Goal: Information Seeking & Learning: Find specific page/section

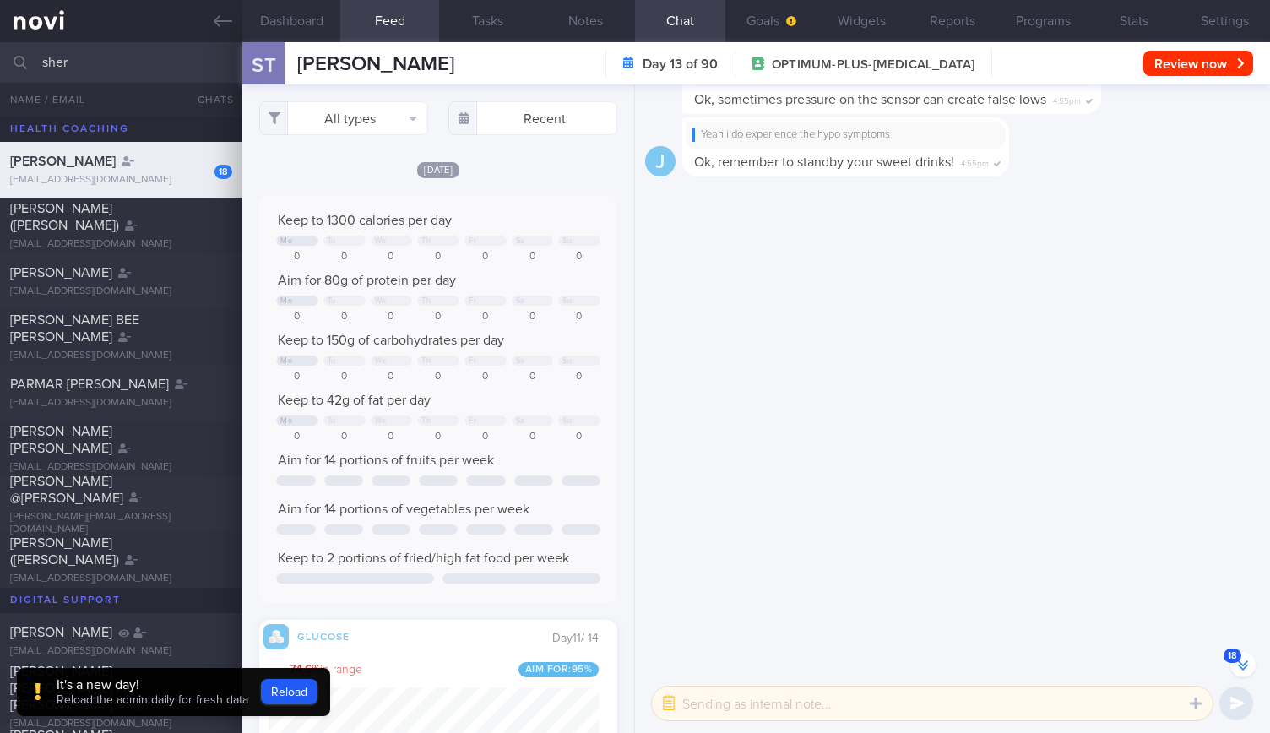
select select "8"
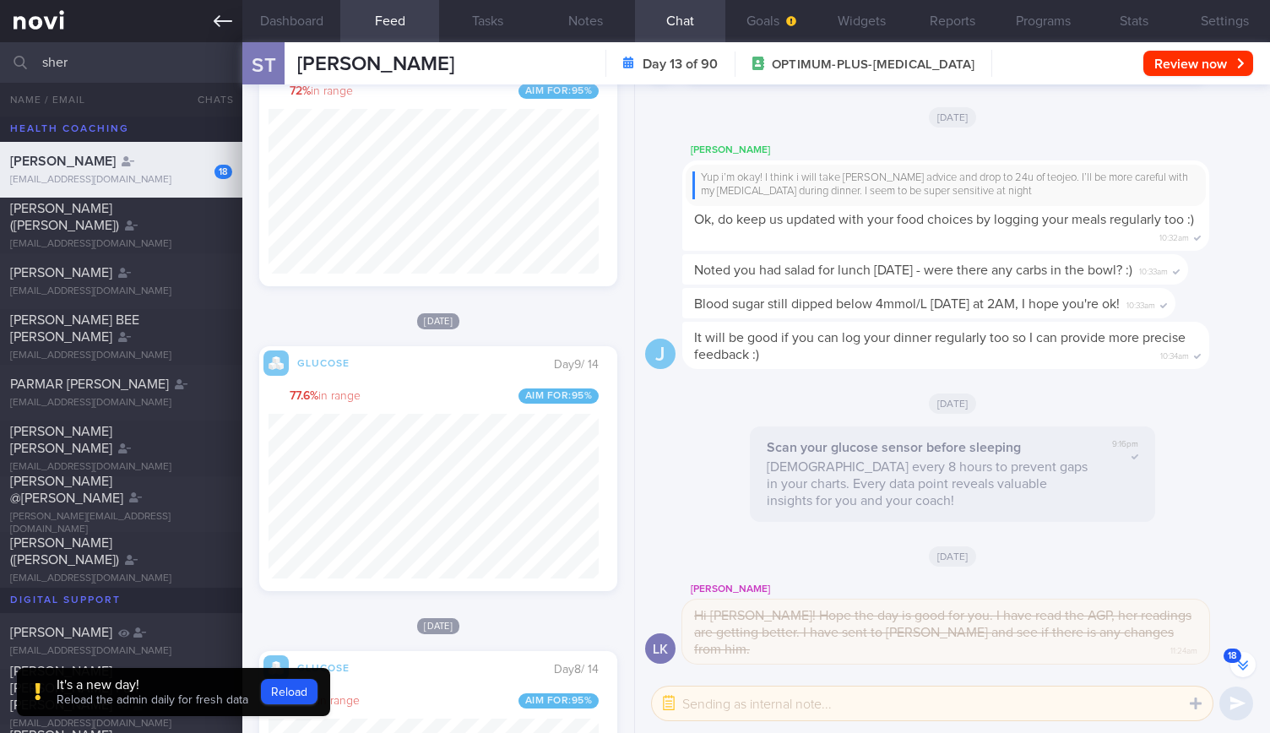
click at [207, 24] on link at bounding box center [121, 21] width 242 height 42
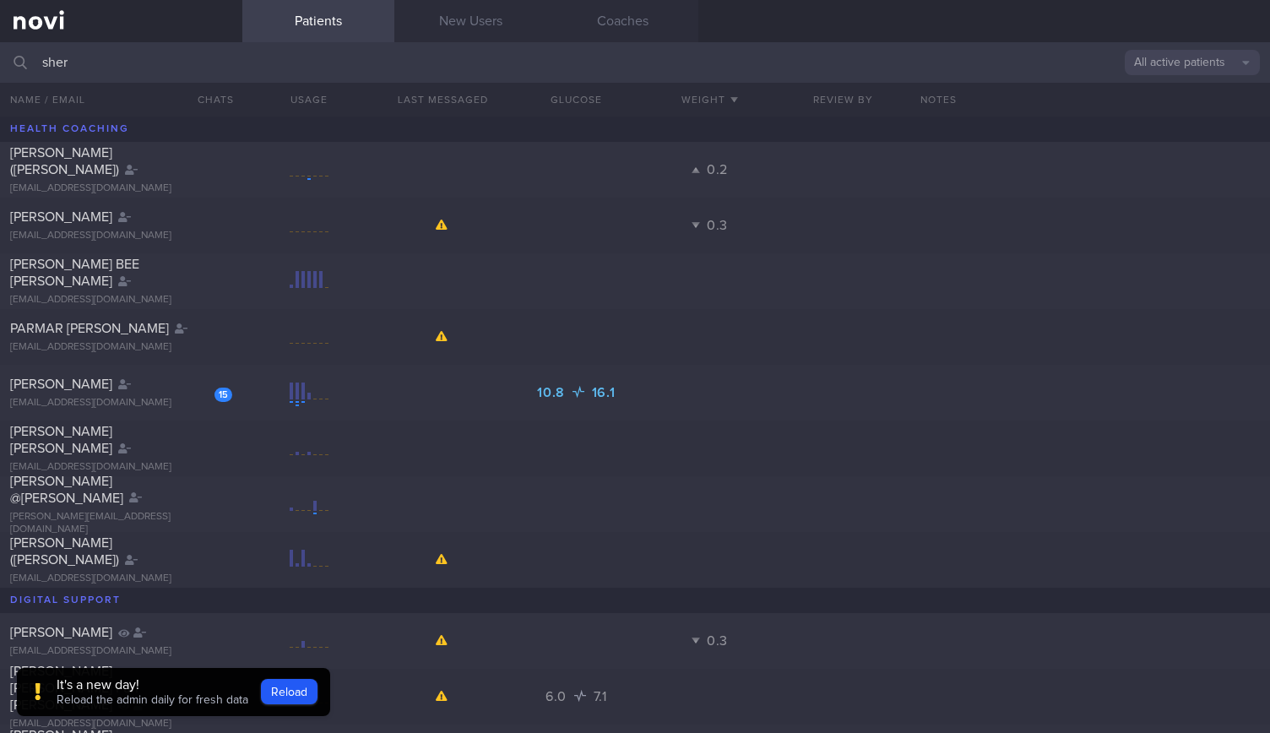
drag, startPoint x: 166, startPoint y: 68, endPoint x: 18, endPoint y: 61, distance: 148.0
click at [18, 61] on div "sher All active patients Assigned patients All active patients Archived patients" at bounding box center [635, 62] width 1270 height 41
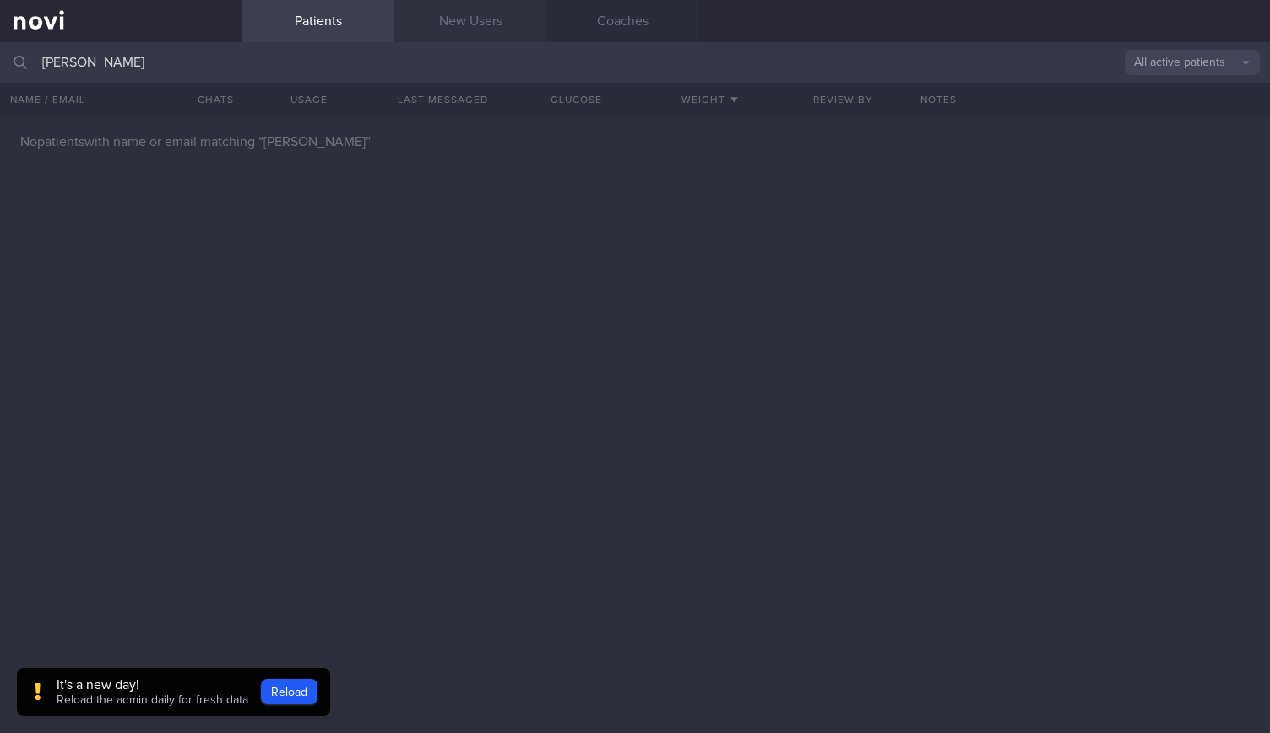
click at [512, 23] on link "New Users" at bounding box center [470, 21] width 152 height 42
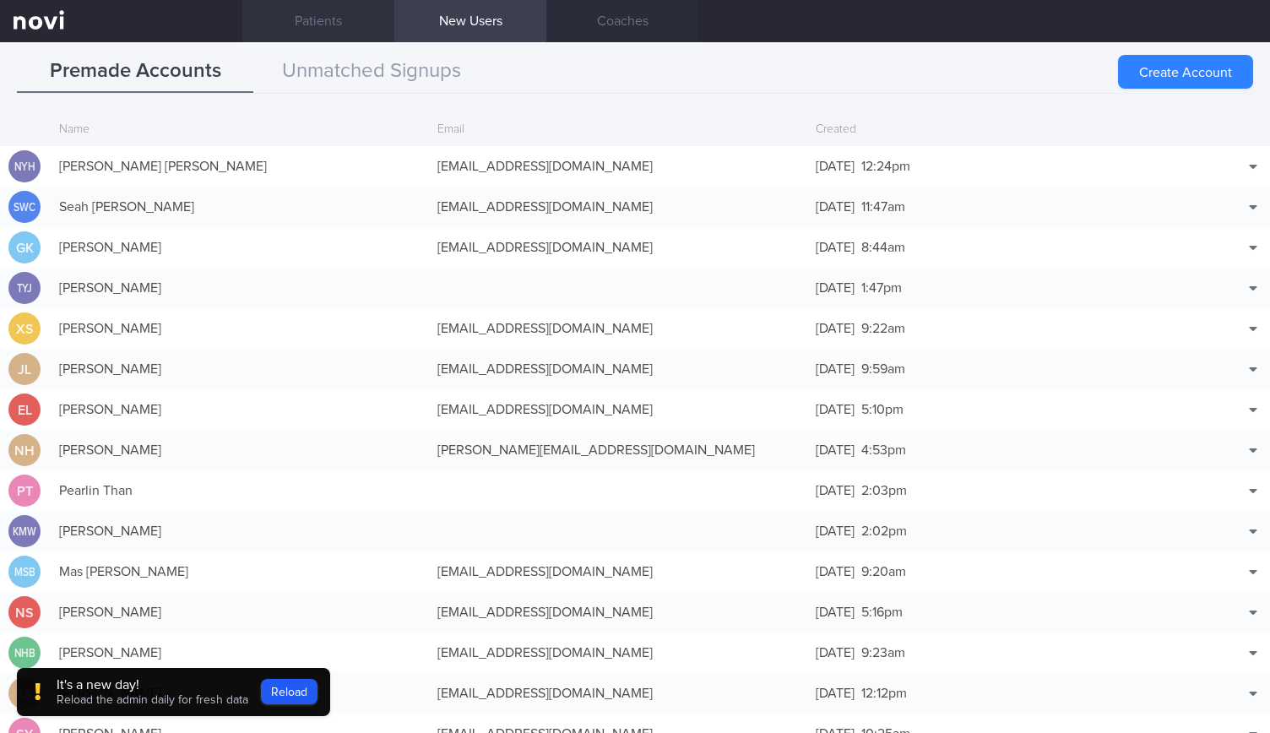
click at [287, 32] on link "Patients" at bounding box center [318, 21] width 152 height 42
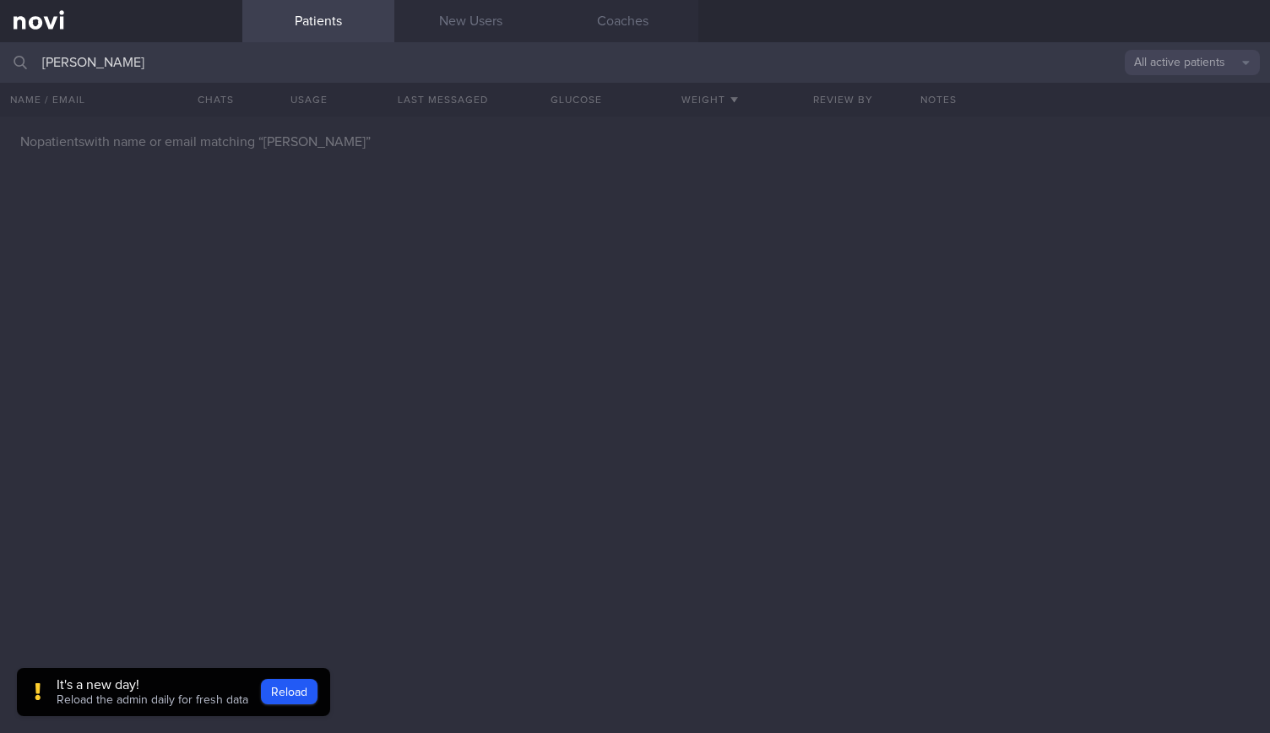
drag, startPoint x: 240, startPoint y: 72, endPoint x: 184, endPoint y: 63, distance: 56.4
click at [114, 61] on input "[PERSON_NAME]" at bounding box center [635, 62] width 1270 height 41
drag, startPoint x: 166, startPoint y: 55, endPoint x: 9, endPoint y: 55, distance: 157.1
click at [9, 55] on div "nLin [PERSON_NAME] All active patients Assigned patients All active patients Ar…" at bounding box center [635, 62] width 1270 height 41
type input "RAYNER HO"
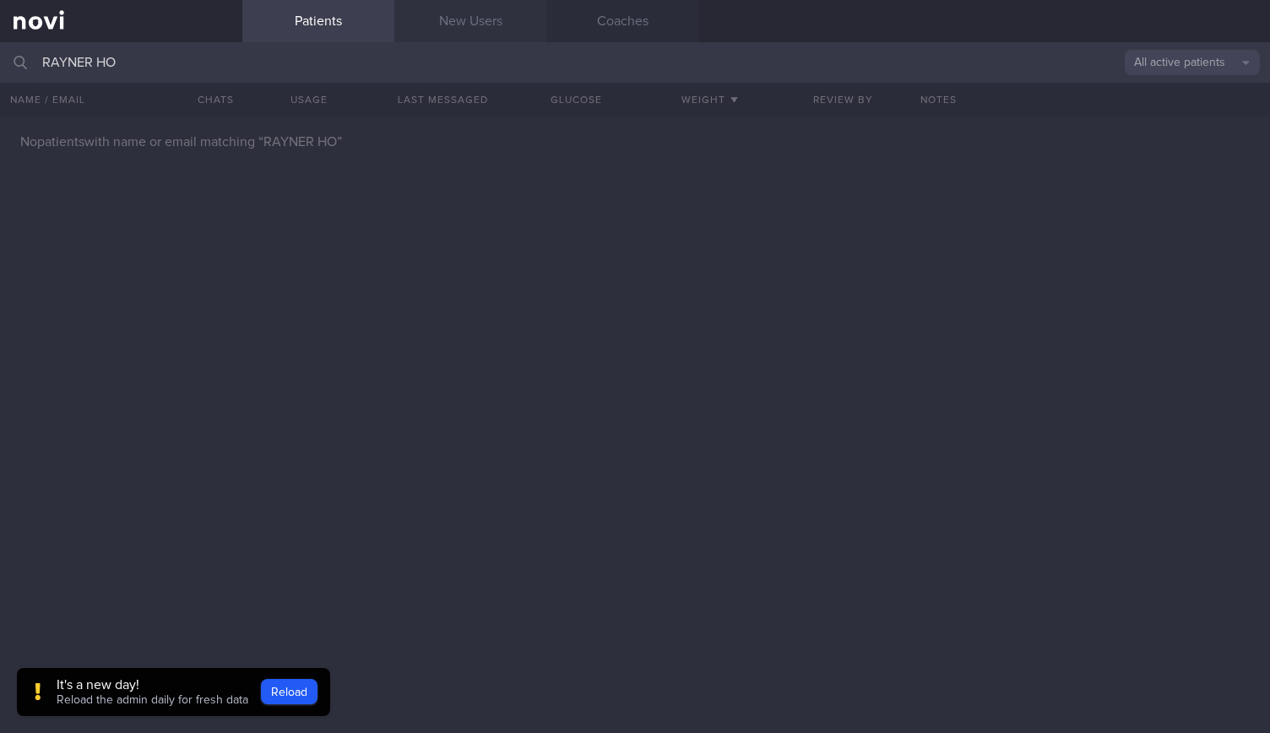
click at [431, 39] on link "New Users" at bounding box center [470, 21] width 152 height 42
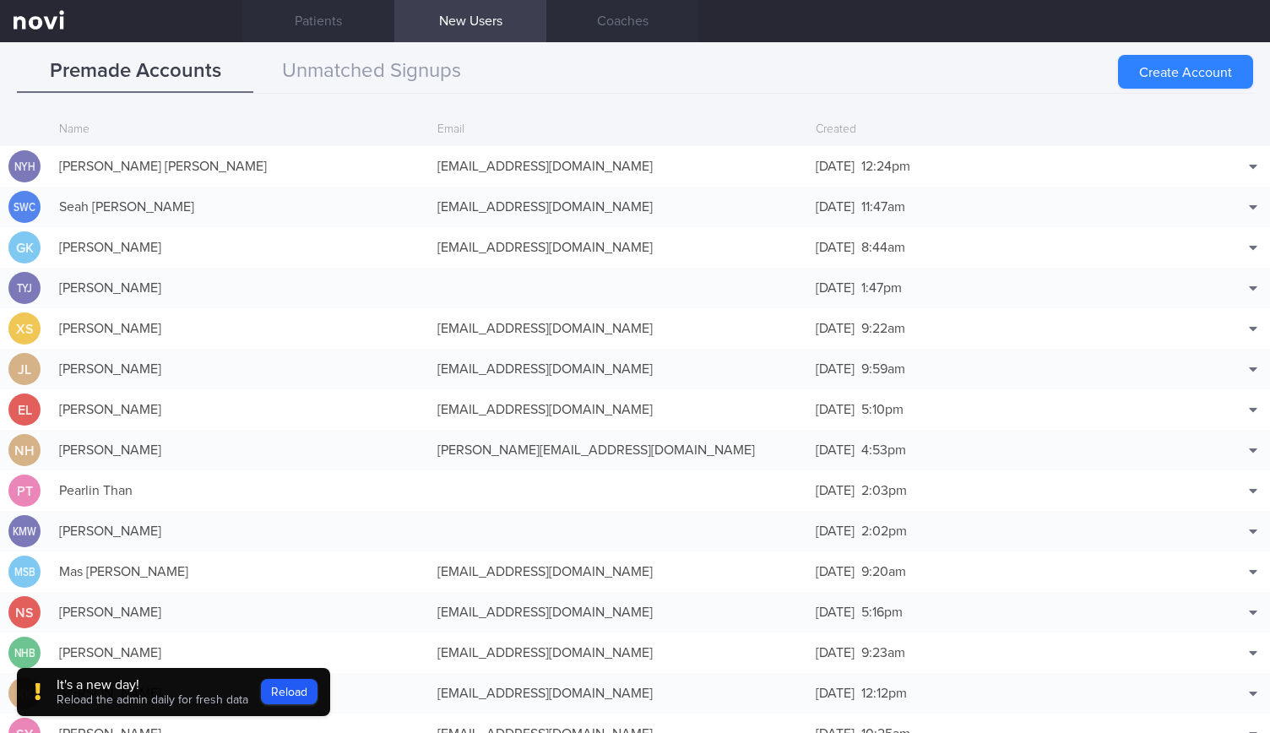
click at [502, 19] on link "New Users" at bounding box center [470, 21] width 152 height 42
click at [412, 62] on button "Unmatched Signups" at bounding box center [371, 72] width 236 height 42
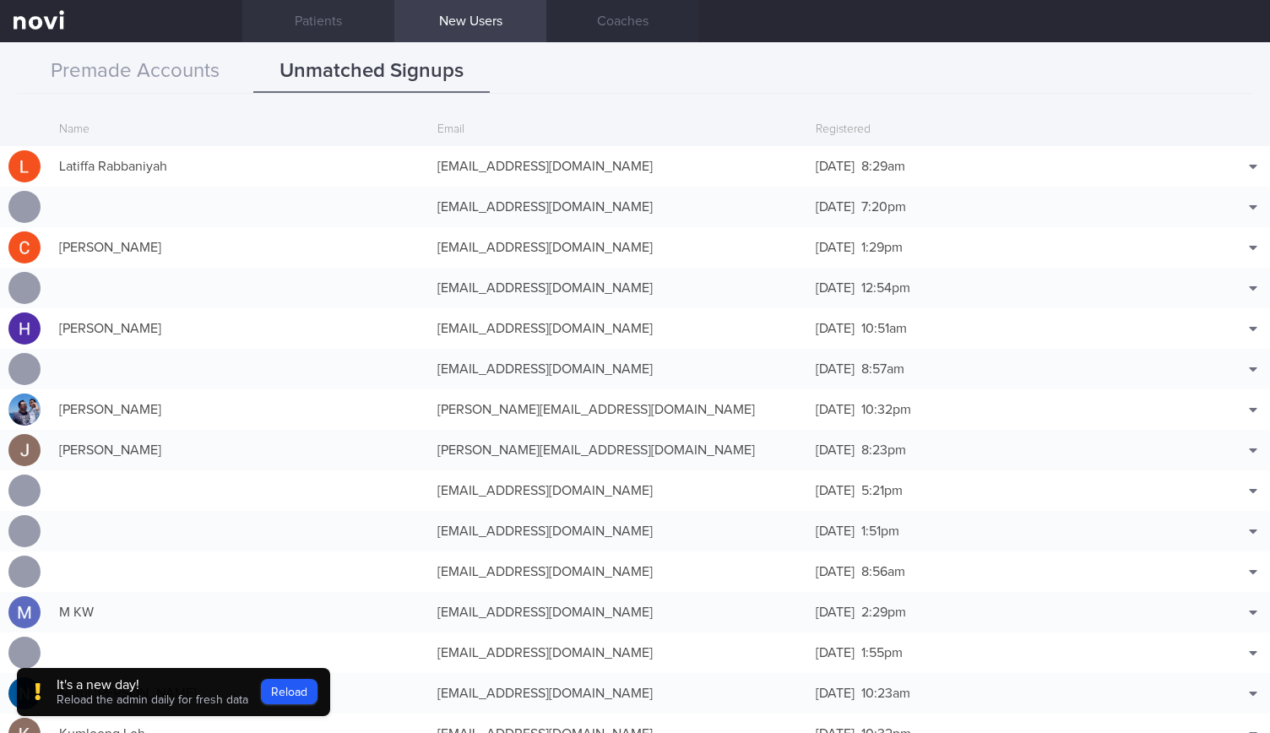
click at [294, 26] on link "Patients" at bounding box center [318, 21] width 152 height 42
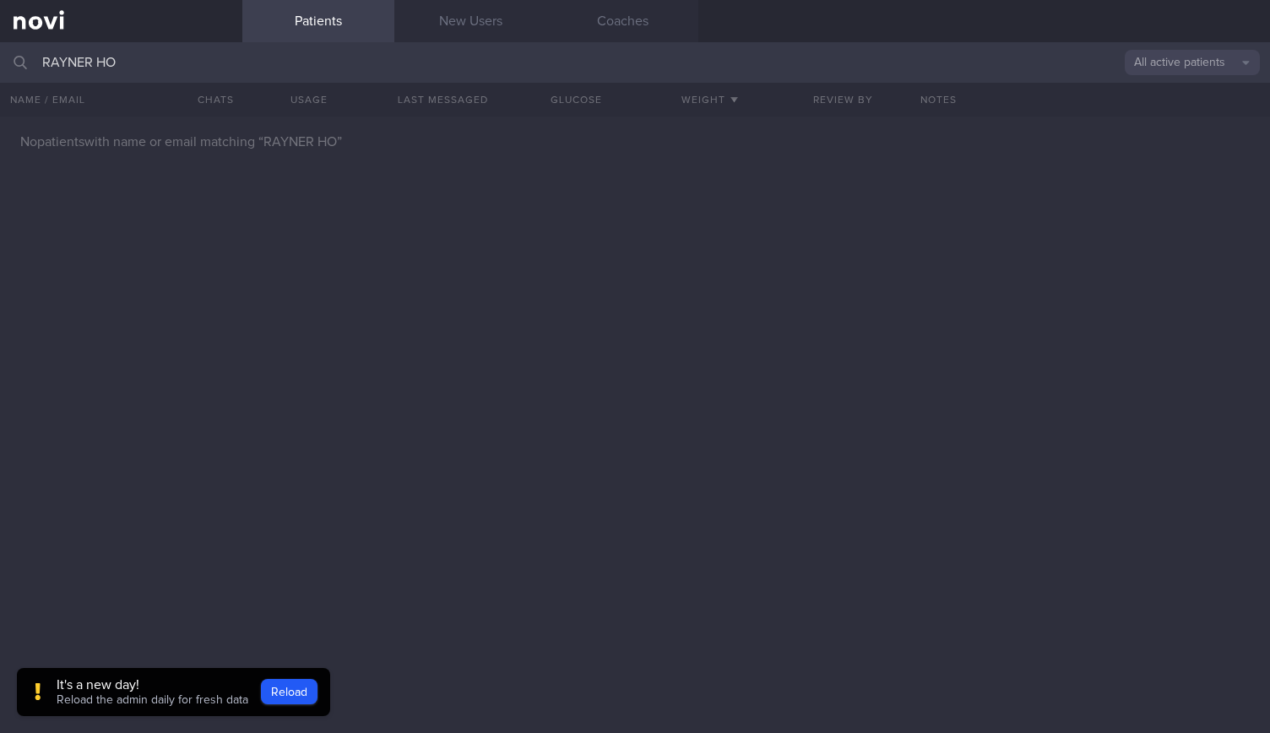
drag, startPoint x: 123, startPoint y: 63, endPoint x: 0, endPoint y: 55, distance: 123.6
click at [0, 55] on input "RAYNER HO" at bounding box center [635, 62] width 1270 height 41
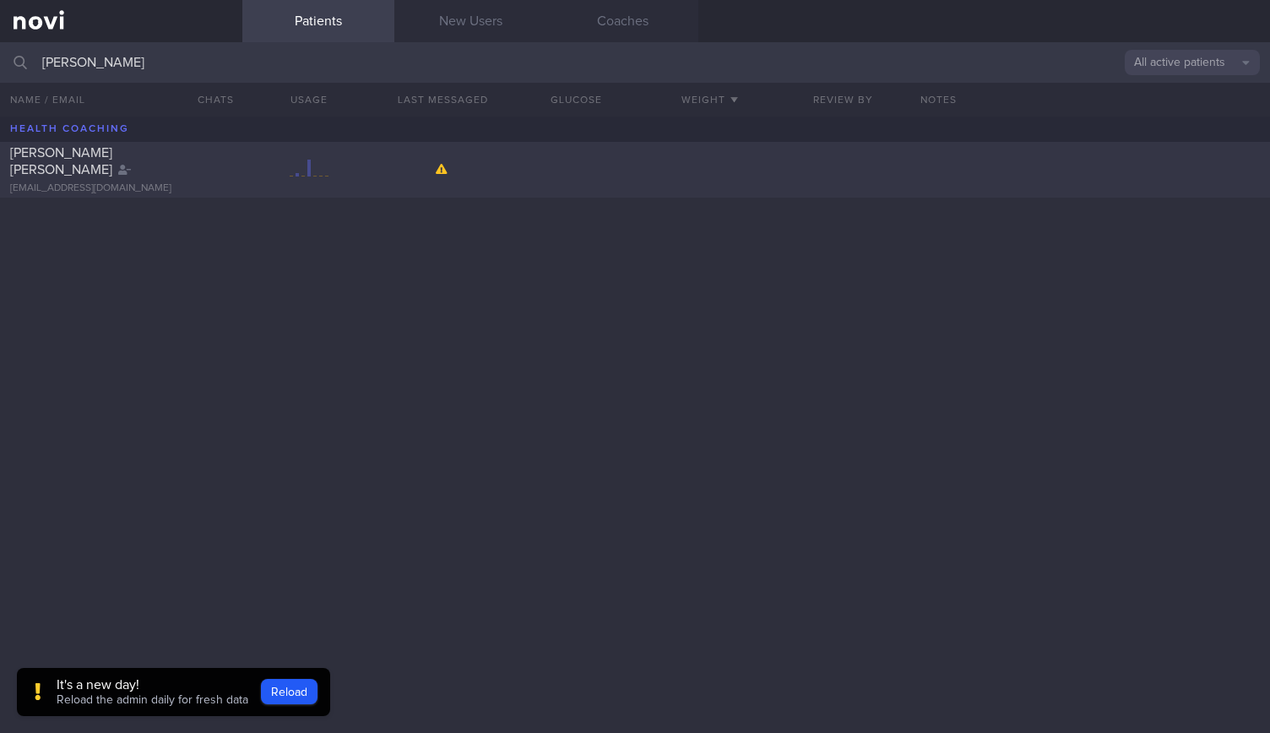
type input "[PERSON_NAME]"
click at [102, 171] on div "[PERSON_NAME] [PERSON_NAME] [EMAIL_ADDRESS][DOMAIN_NAME]" at bounding box center [121, 169] width 242 height 51
select select "8"
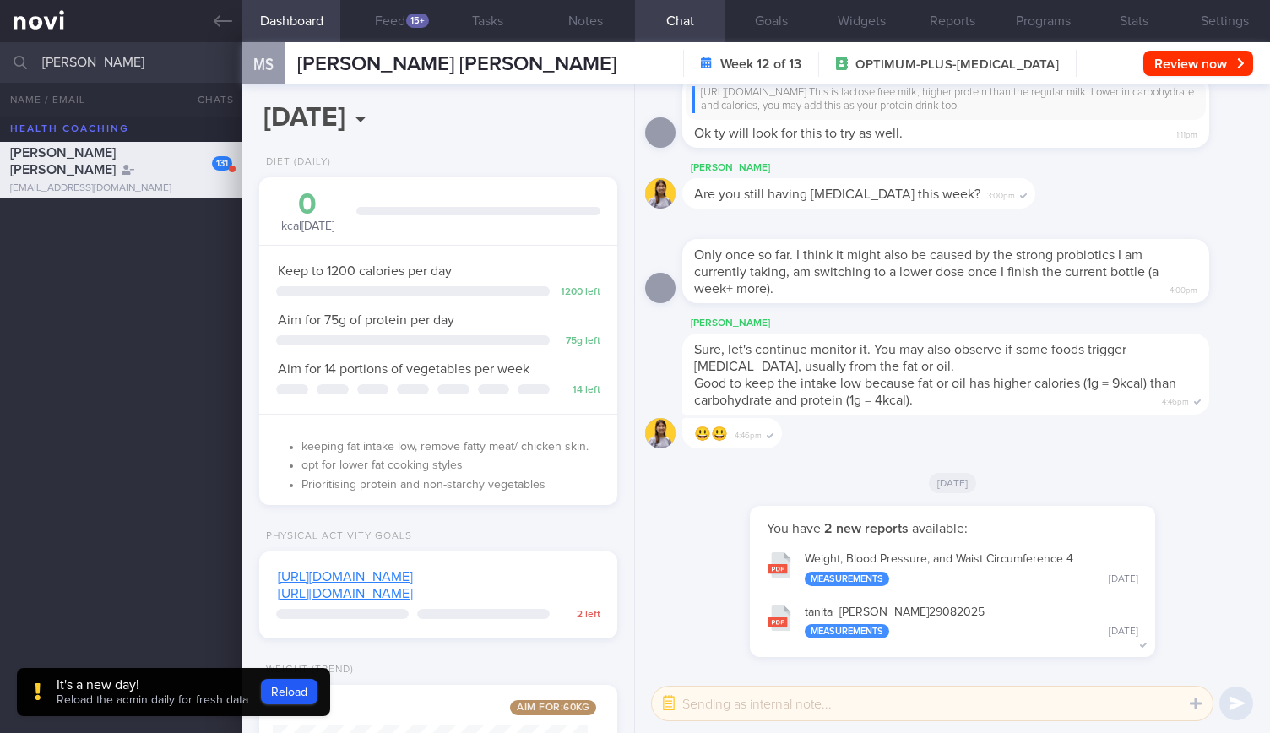
drag, startPoint x: 182, startPoint y: 59, endPoint x: 11, endPoint y: 42, distance: 172.3
click at [12, 42] on div "[PERSON_NAME] All active patients Assigned patients All active patients Archive…" at bounding box center [635, 62] width 1270 height 41
type input "CHNG JIANLI"
click at [87, 241] on div "[EMAIL_ADDRESS][DOMAIN_NAME]" at bounding box center [121, 236] width 222 height 13
